Goal: Information Seeking & Learning: Find specific fact

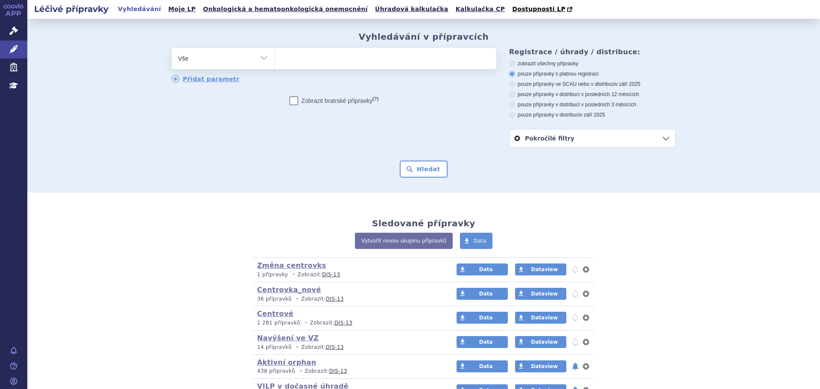
click at [306, 60] on ul at bounding box center [386, 57] width 222 height 18
click at [275, 60] on select at bounding box center [274, 57] width 0 height 21
type input "ty"
type input "tysa"
type input "tysab"
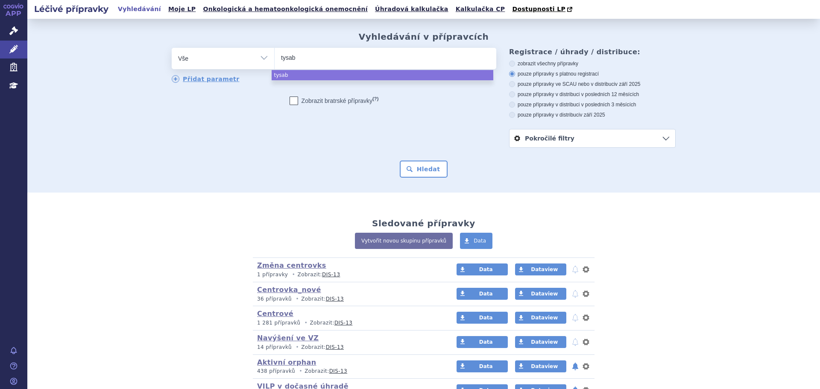
type input "tysabr"
type input "tysabri"
select select "tysabri"
click at [420, 167] on button "Hledat" at bounding box center [424, 169] width 48 height 17
